Goal: Find specific page/section: Find specific page/section

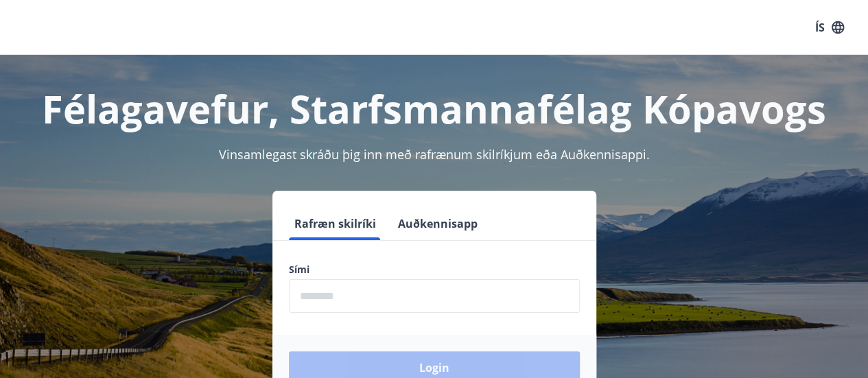
click at [328, 303] on input "phone" at bounding box center [434, 296] width 291 height 34
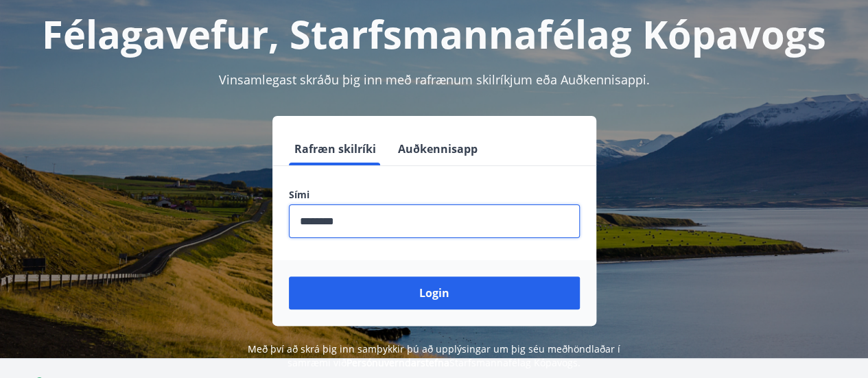
scroll to position [78, 0]
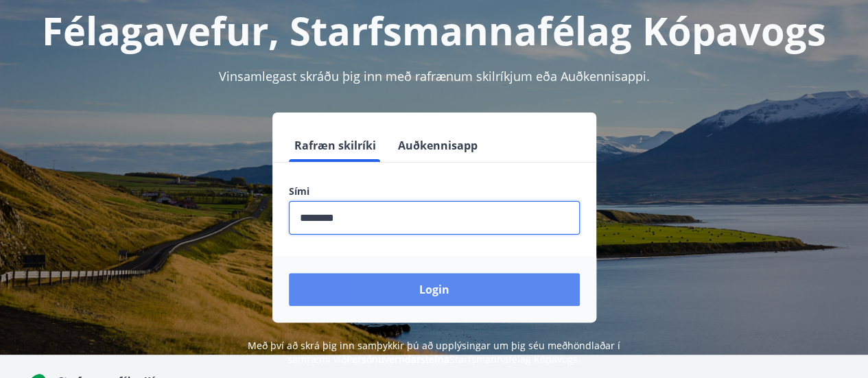
type input "********"
click at [437, 293] on button "Login" at bounding box center [434, 289] width 291 height 33
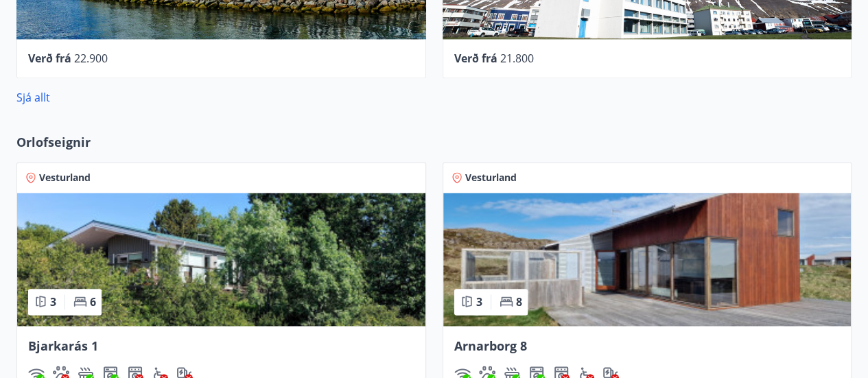
scroll to position [1079, 0]
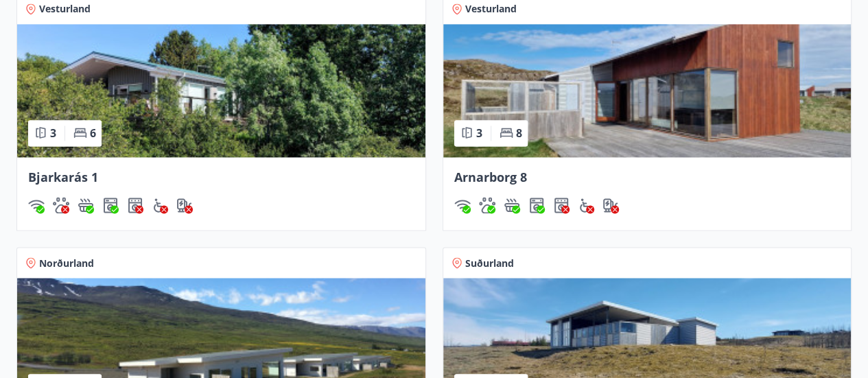
click at [558, 129] on img at bounding box center [647, 90] width 408 height 133
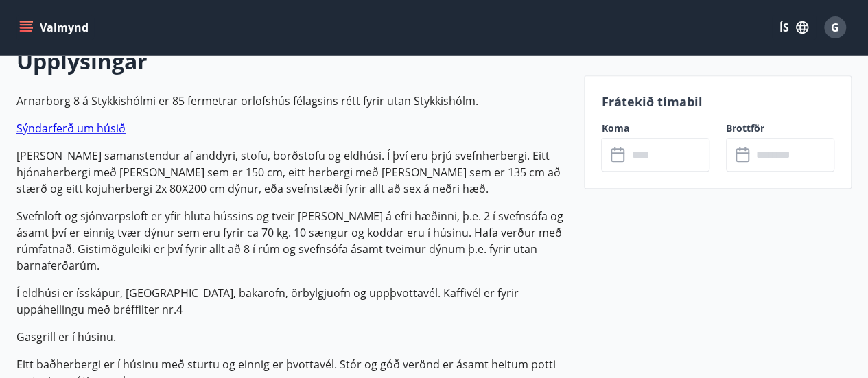
scroll to position [377, 0]
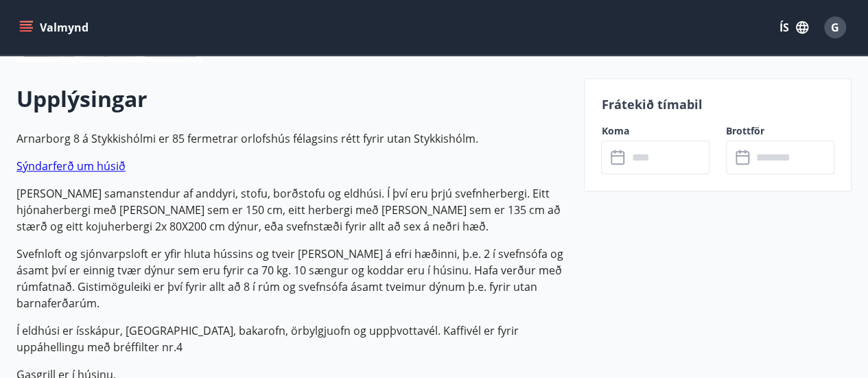
click at [97, 167] on link "Sýndarferð um húsið" at bounding box center [70, 166] width 109 height 15
